Goal: Check status

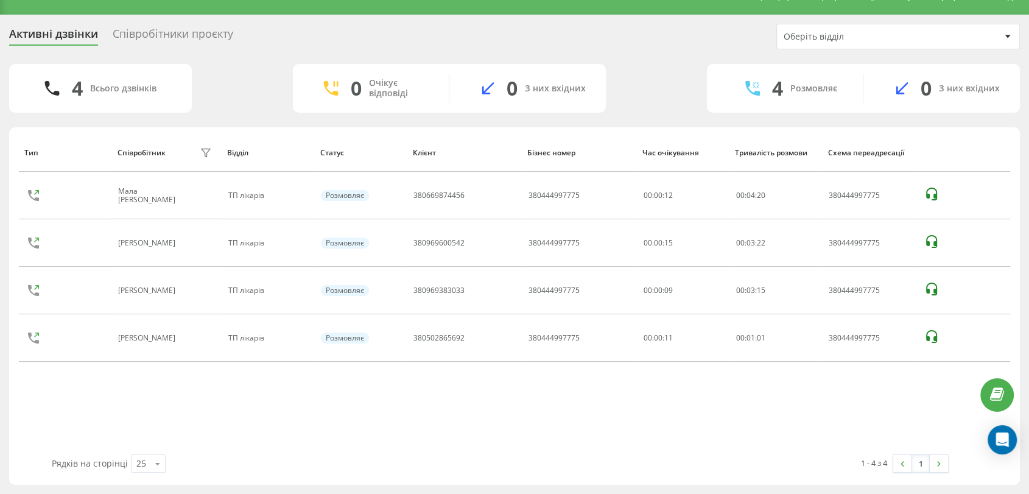
click at [528, 418] on div "Тип Співробітник фільтру Відділ Статус Клієнт Бізнес номер Час очікування Трива…" at bounding box center [514, 293] width 991 height 321
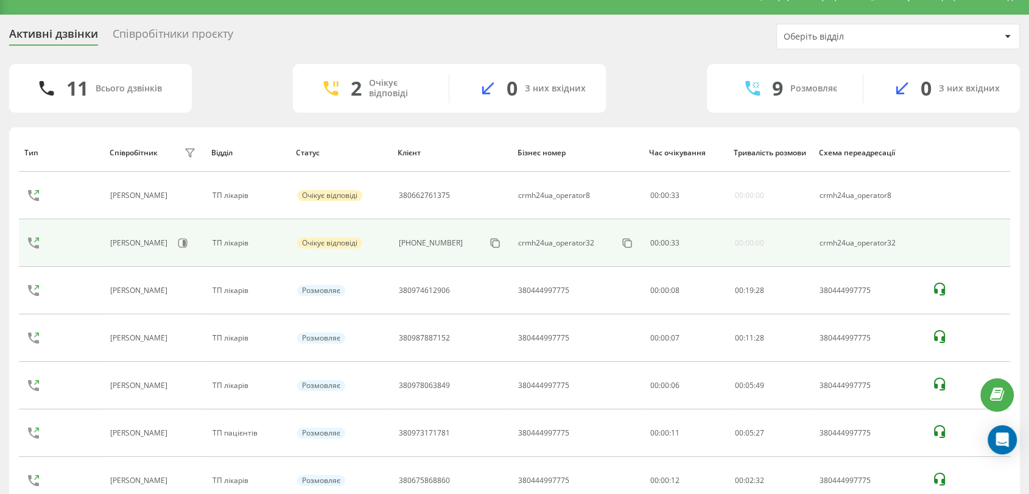
scroll to position [234, 0]
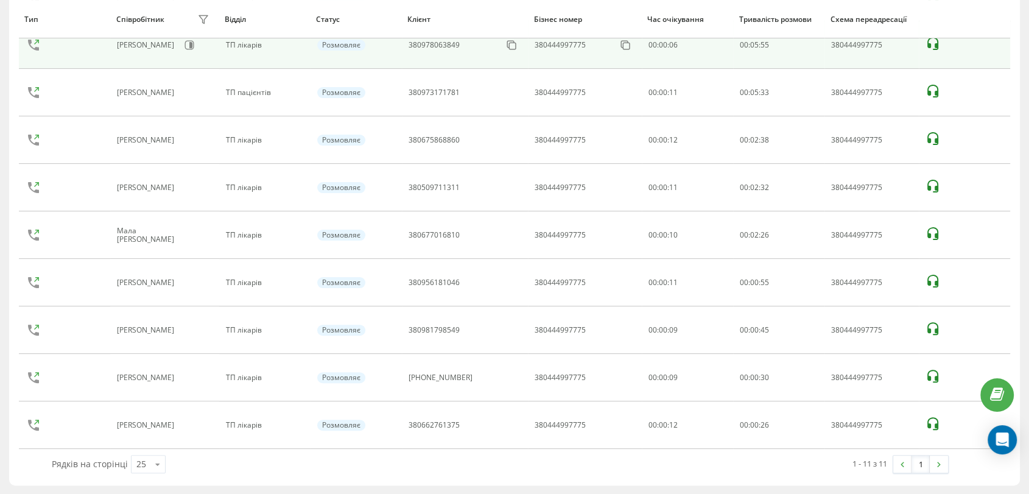
scroll to position [267, 0]
